Goal: Entertainment & Leisure: Browse casually

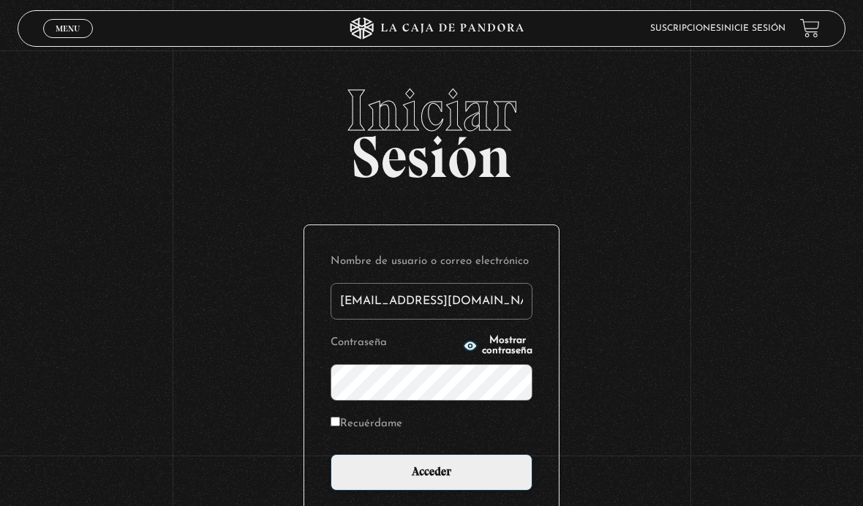
type input "[EMAIL_ADDRESS][DOMAIN_NAME]"
click at [431, 480] on input "Acceder" at bounding box center [432, 472] width 202 height 37
click at [449, 483] on input "Acceder" at bounding box center [432, 472] width 202 height 37
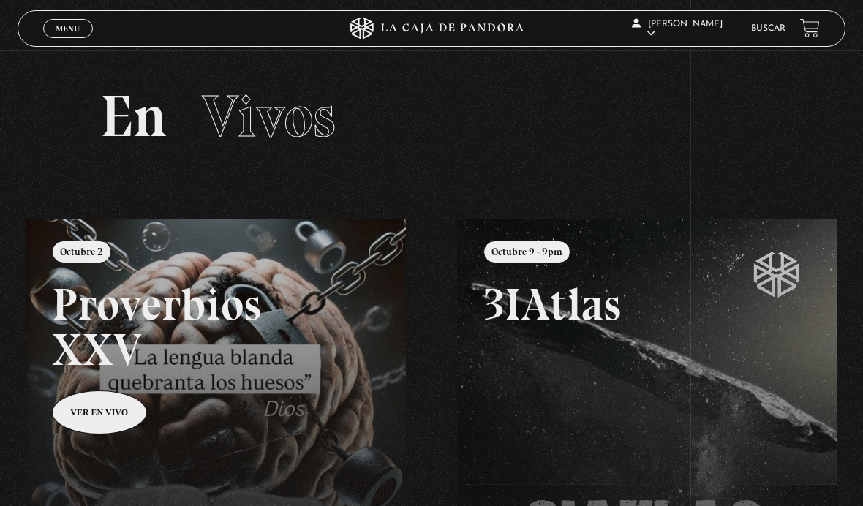
click at [82, 32] on link "Menu Cerrar" at bounding box center [68, 28] width 50 height 19
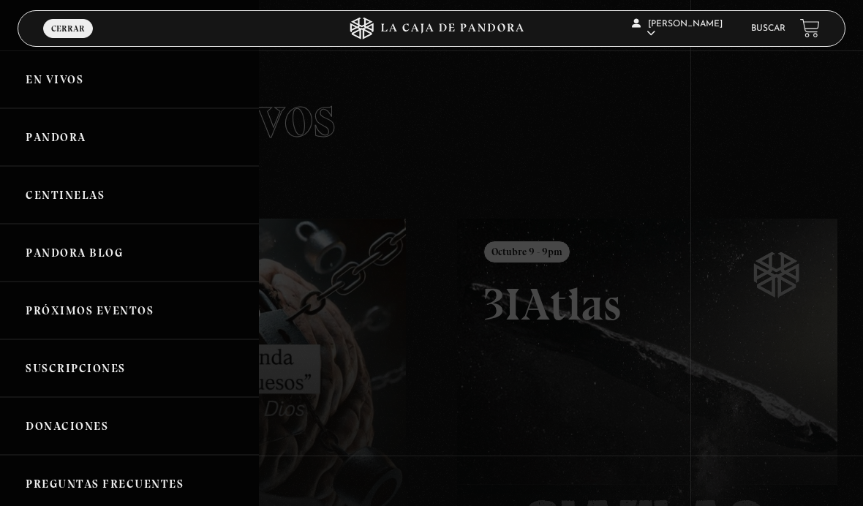
click at [181, 107] on link "En vivos" at bounding box center [129, 79] width 259 height 58
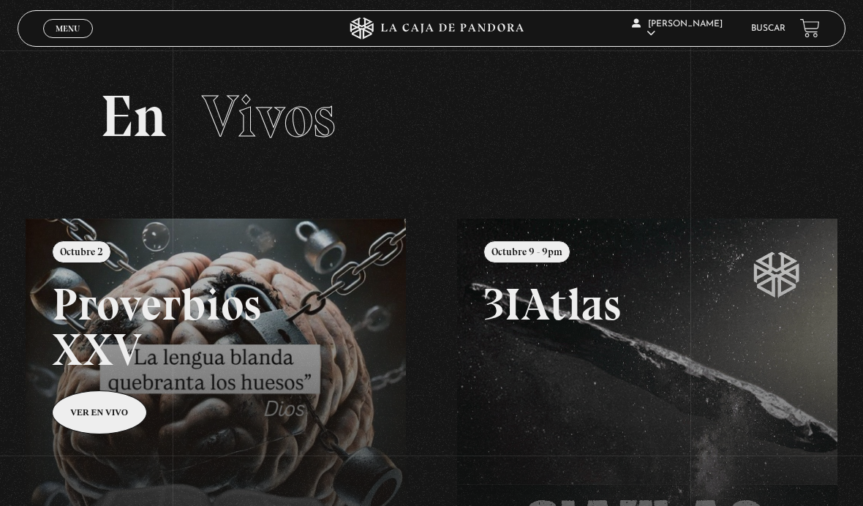
click at [70, 24] on span "Menu" at bounding box center [68, 28] width 24 height 9
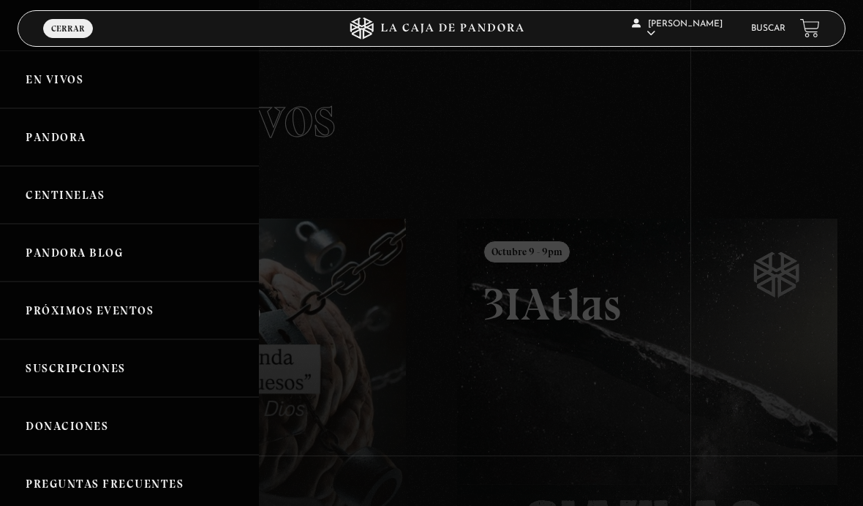
click at [197, 148] on link "Pandora" at bounding box center [129, 137] width 259 height 58
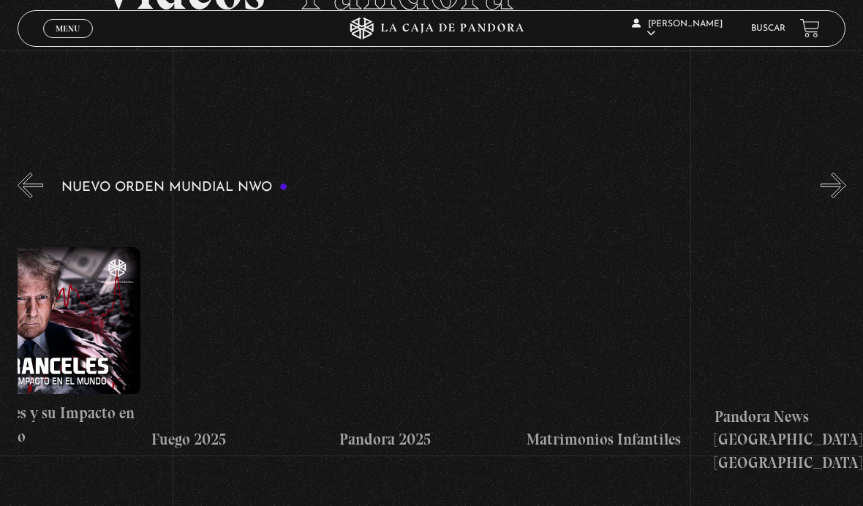
scroll to position [0, 1566]
